Goal: Use online tool/utility: Utilize a website feature to perform a specific function

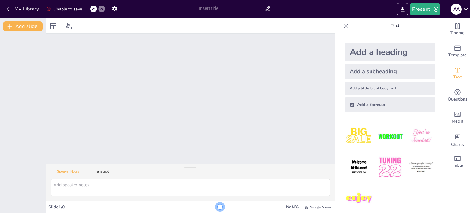
drag, startPoint x: 216, startPoint y: 205, endPoint x: 171, endPoint y: 204, distance: 44.7
click at [172, 204] on div "Slide 1 / 0 NaN % Single View" at bounding box center [190, 207] width 289 height 10
click at [126, 196] on div at bounding box center [190, 190] width 289 height 22
click at [220, 9] on input "text" at bounding box center [232, 8] width 66 height 9
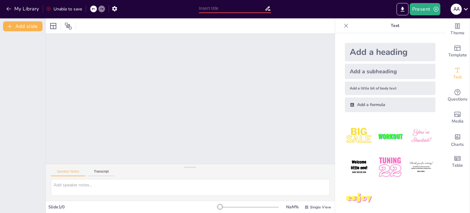
click at [162, 23] on div at bounding box center [190, 25] width 289 height 15
click at [115, 11] on icon "button" at bounding box center [114, 8] width 5 height 5
click at [155, 13] on div "My Library Unable to save" at bounding box center [98, 8] width 196 height 11
click at [456, 27] on icon "Change the overall theme" at bounding box center [458, 26] width 5 height 6
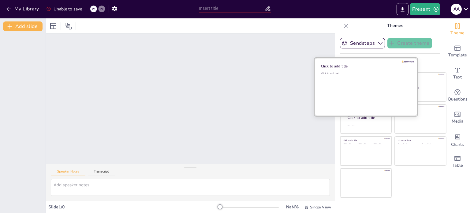
click at [363, 91] on div "Click to add text" at bounding box center [366, 91] width 88 height 38
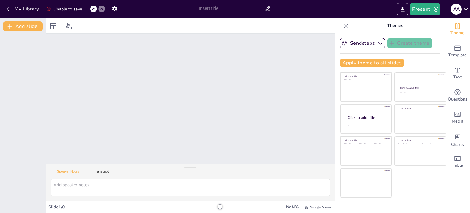
click at [223, 207] on div at bounding box center [249, 207] width 59 height 5
click at [311, 209] on span "Single View" at bounding box center [320, 207] width 21 height 5
click at [311, 207] on span "Single View" at bounding box center [320, 207] width 21 height 5
click at [454, 158] on icon "Add a table" at bounding box center [457, 158] width 7 height 7
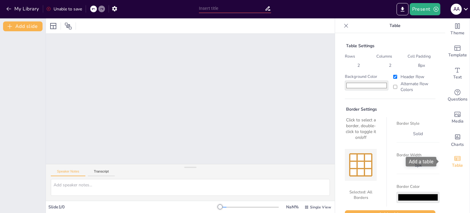
click at [454, 158] on icon "Add a table" at bounding box center [457, 158] width 7 height 7
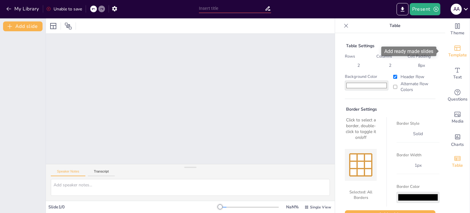
click at [450, 43] on div "Template" at bounding box center [458, 51] width 24 height 22
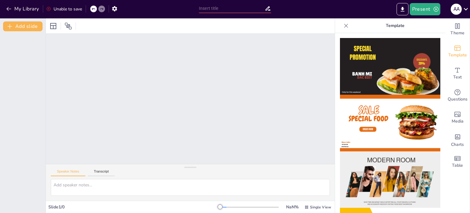
click at [382, 58] on img at bounding box center [390, 66] width 100 height 57
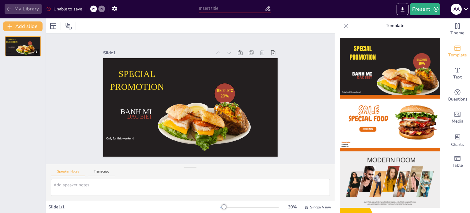
click at [6, 9] on icon "button" at bounding box center [9, 9] width 6 height 6
